Goal: Browse casually

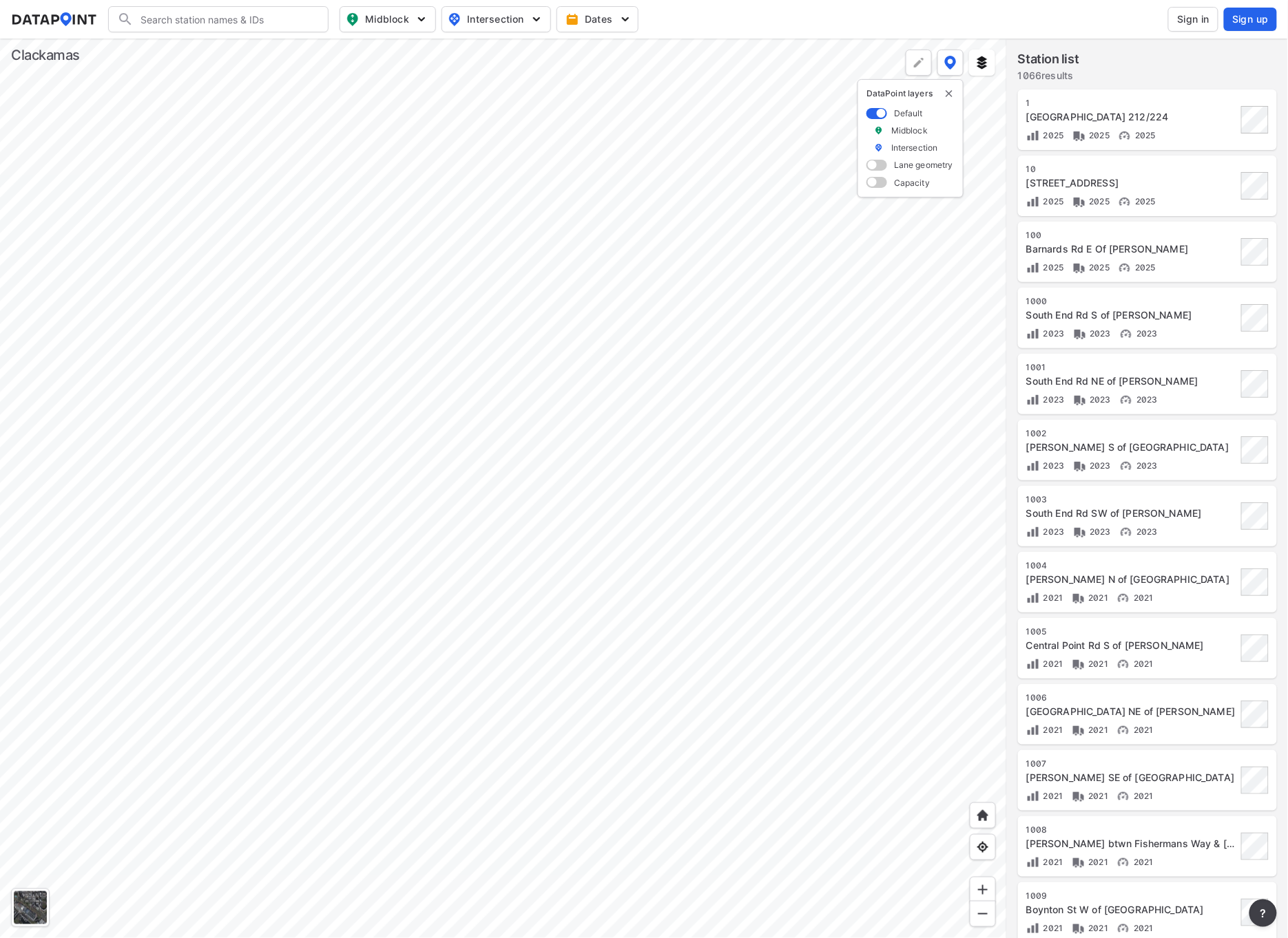
click at [615, 493] on div at bounding box center [503, 488] width 1007 height 900
click at [498, 822] on div at bounding box center [503, 488] width 1007 height 900
click at [406, 718] on div at bounding box center [503, 488] width 1007 height 900
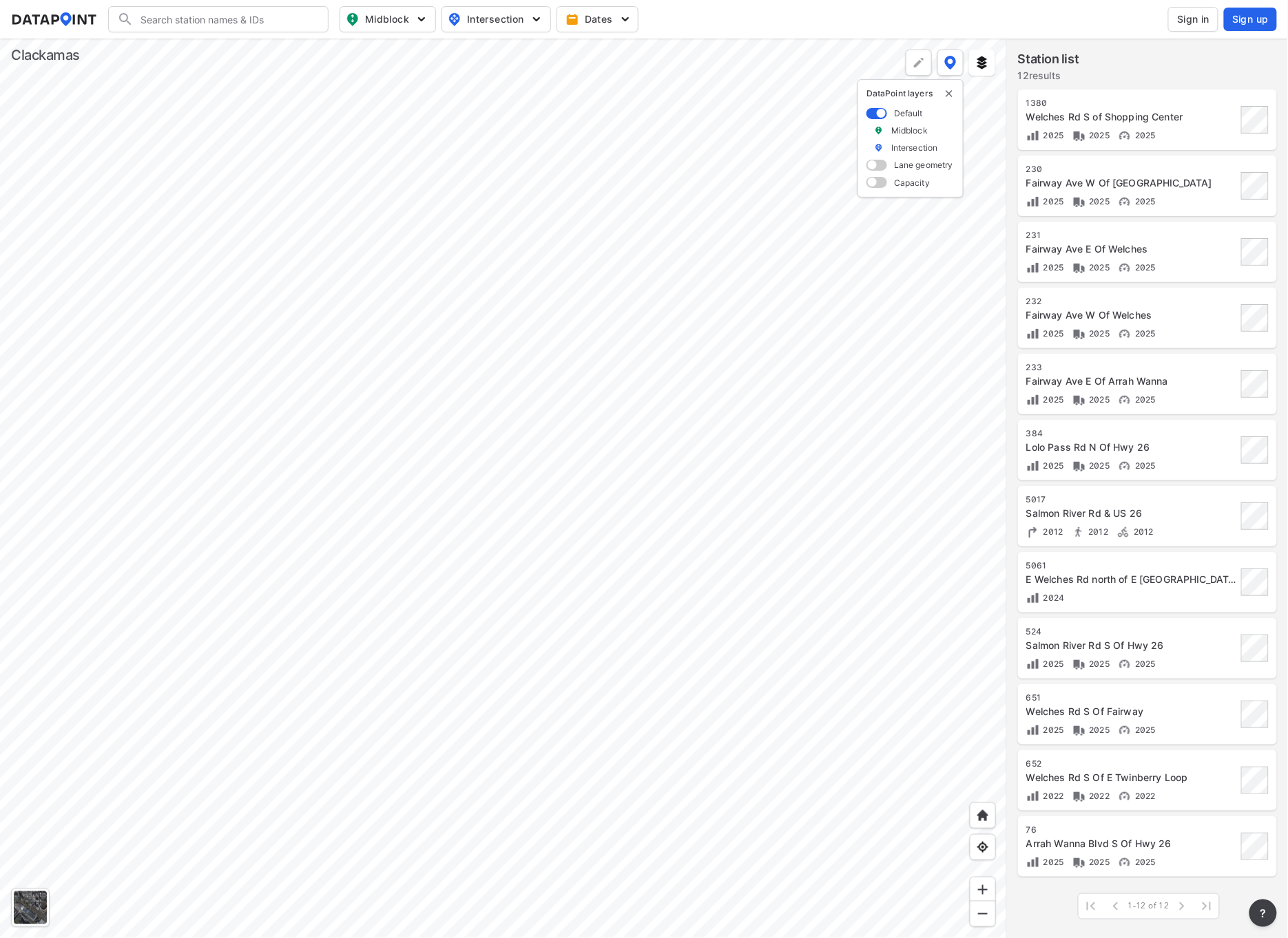
click at [505, 279] on div at bounding box center [503, 488] width 1007 height 900
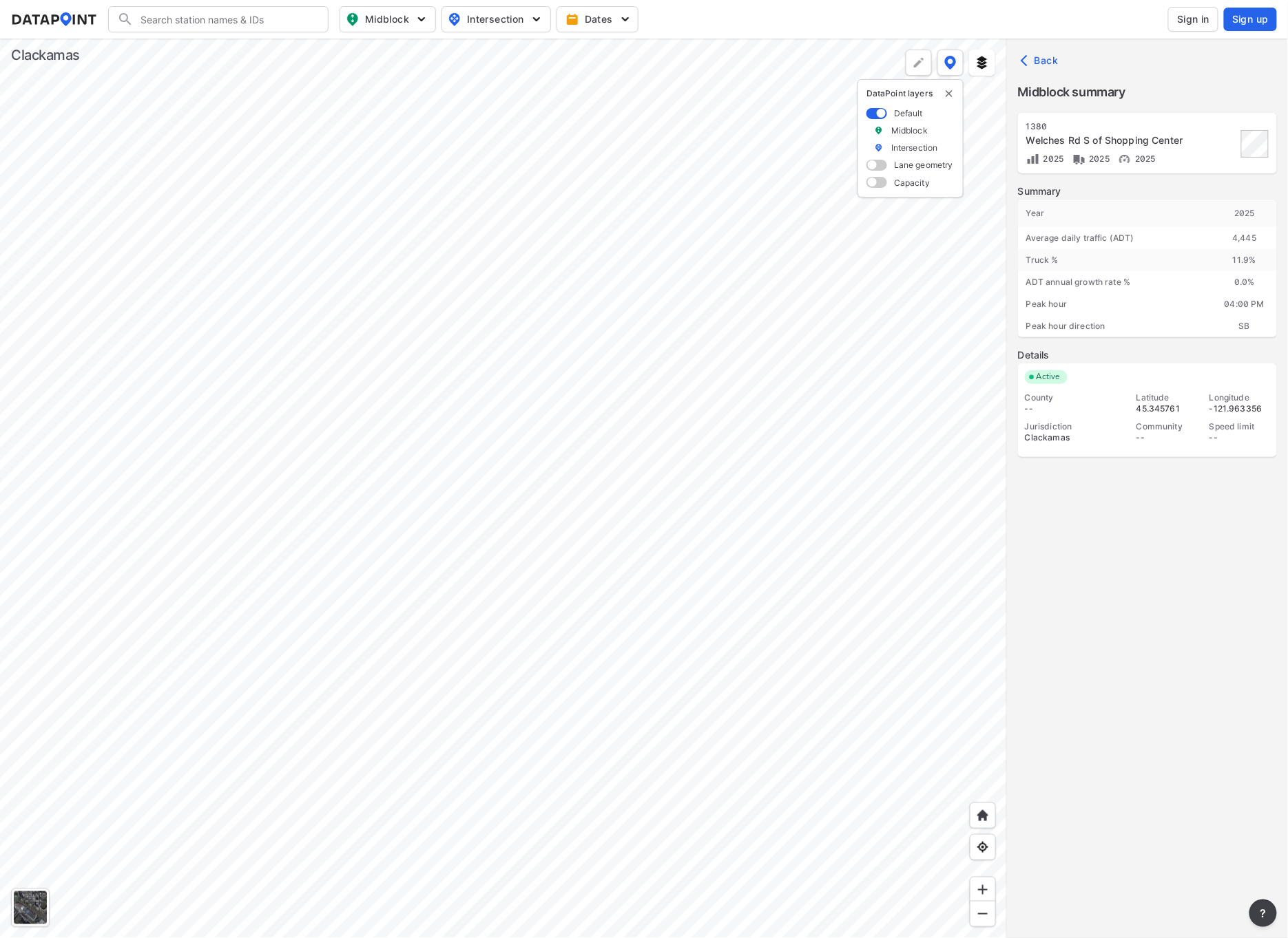
click at [507, 355] on div at bounding box center [503, 488] width 1007 height 900
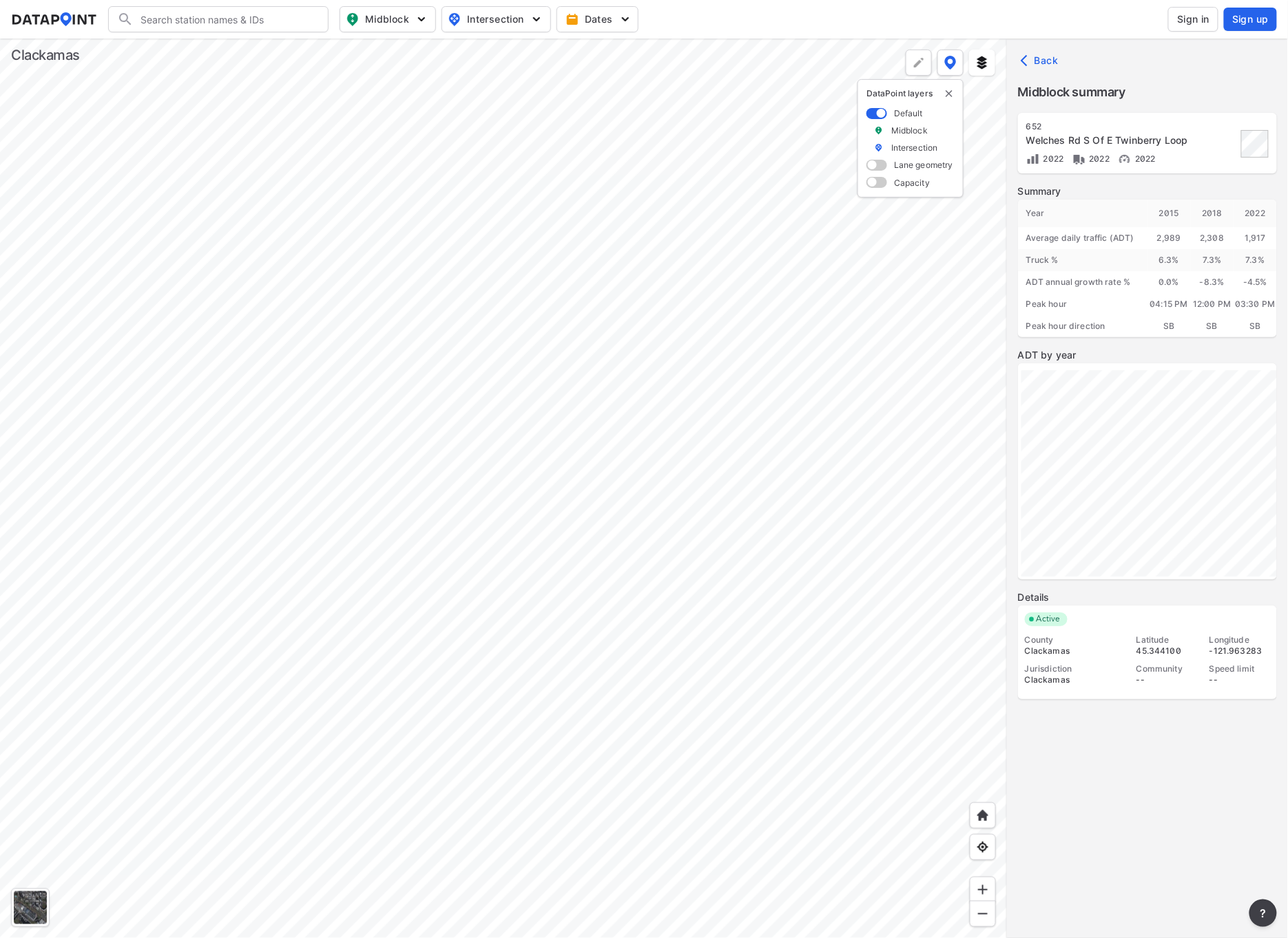
click at [510, 606] on div at bounding box center [503, 488] width 1007 height 900
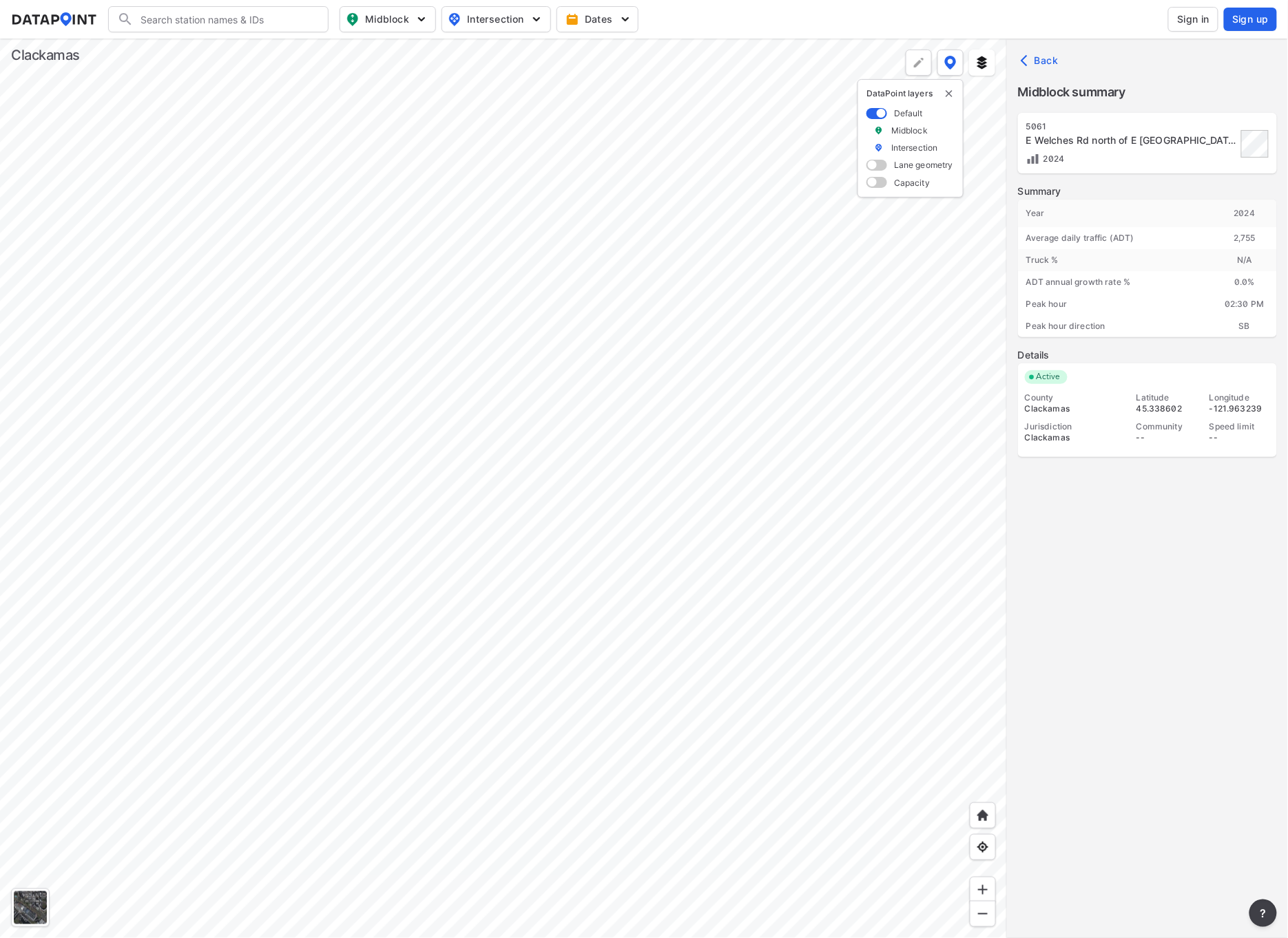
click at [509, 659] on div at bounding box center [503, 488] width 1007 height 900
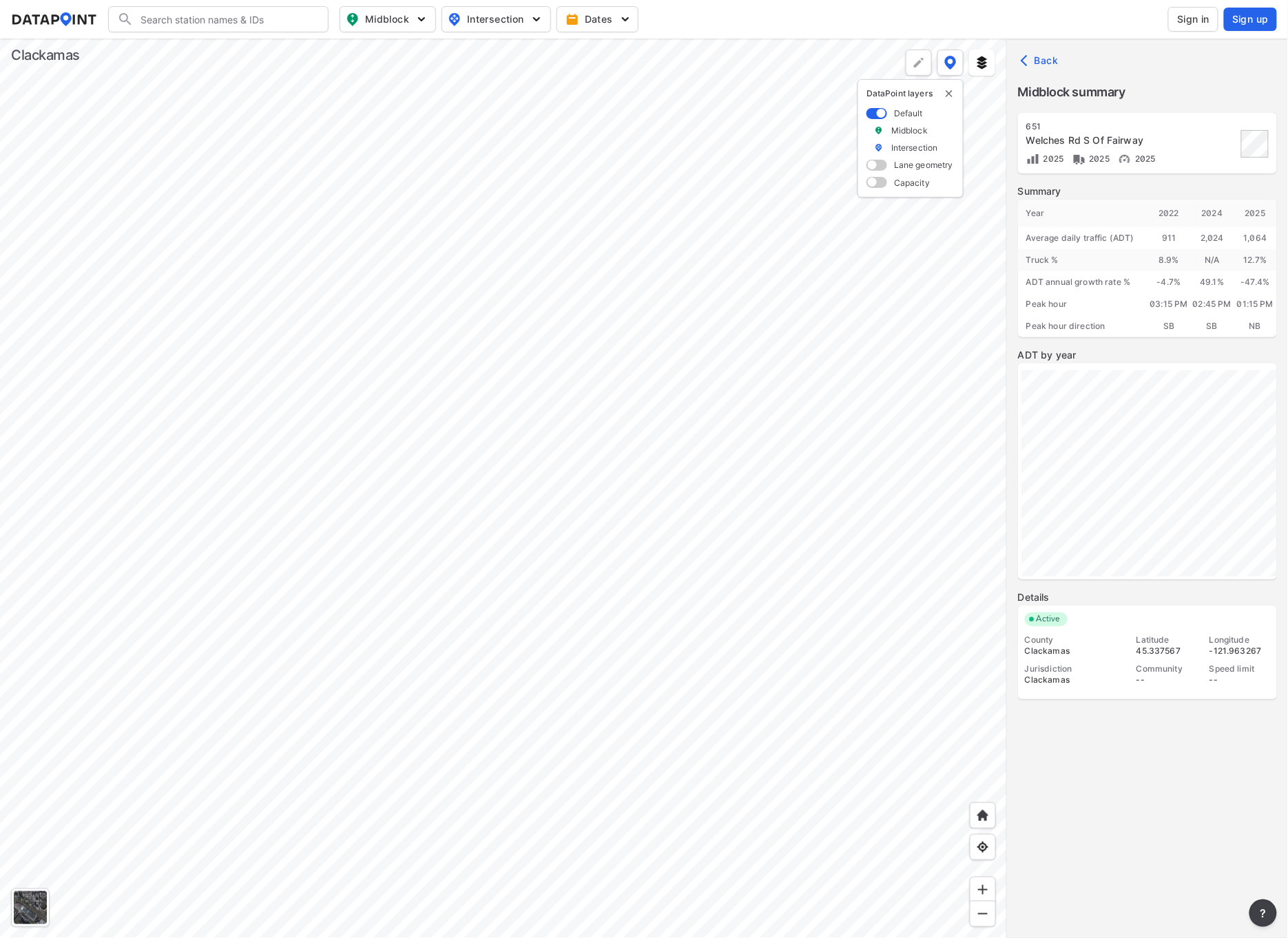
click at [195, 214] on div at bounding box center [503, 488] width 1007 height 900
click at [358, 661] on div at bounding box center [503, 488] width 1007 height 900
click at [306, 565] on div at bounding box center [503, 488] width 1007 height 900
click at [275, 851] on div at bounding box center [503, 488] width 1007 height 900
click at [244, 858] on div at bounding box center [503, 488] width 1007 height 900
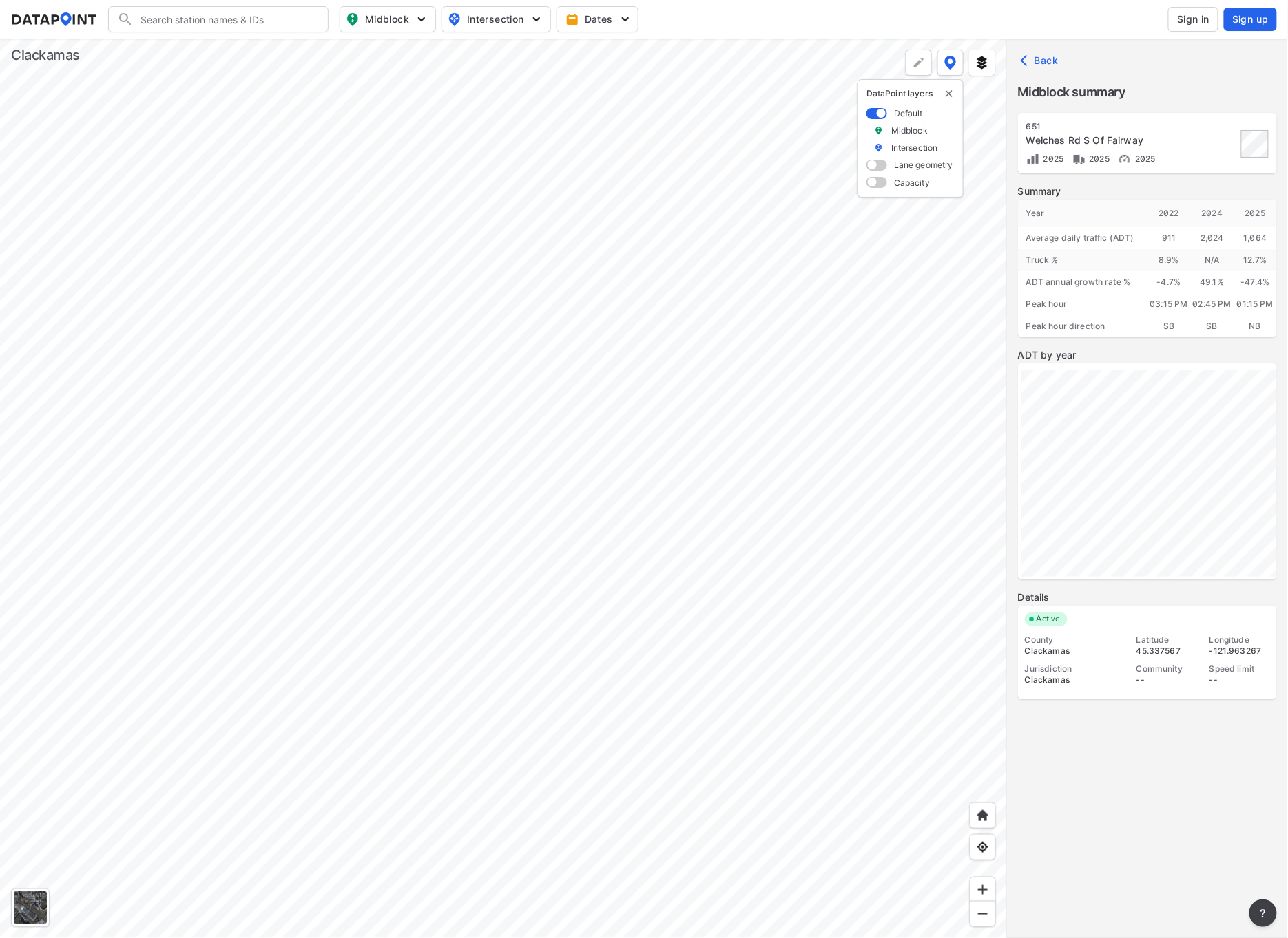
click at [185, 776] on div at bounding box center [503, 488] width 1007 height 900
click at [322, 471] on div at bounding box center [503, 488] width 1007 height 900
